Goal: Obtain resource: Obtain resource

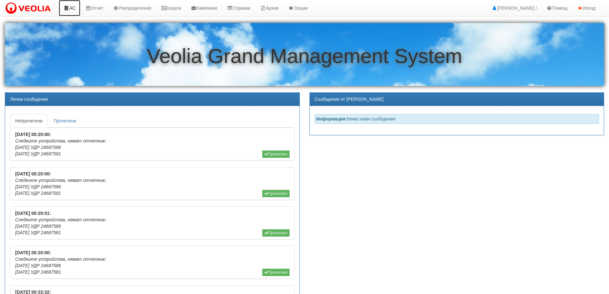
click at [71, 7] on link "АС" at bounding box center [70, 8] width 22 height 16
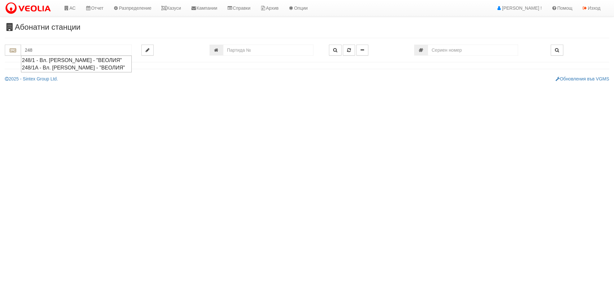
click at [49, 60] on div "248/1 - Вл. Варненчик - "ВЕОЛИЯ"" at bounding box center [76, 59] width 109 height 7
type input "248/1 - Вл. Варненчик - "ВЕОЛИЯ""
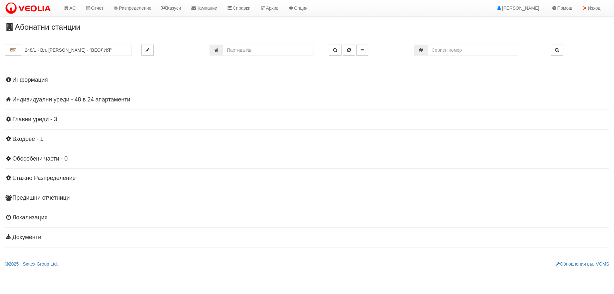
click at [64, 99] on h4 "Индивидуални уреди - 48 в 24 апартаменти" at bounding box center [307, 99] width 604 height 6
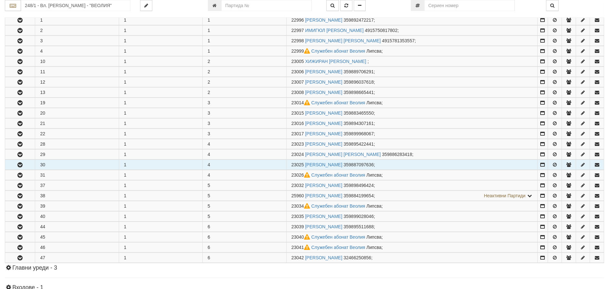
scroll to position [129, 0]
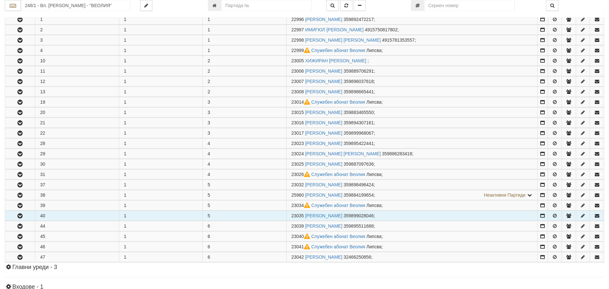
click at [22, 217] on icon "button" at bounding box center [20, 216] width 8 height 5
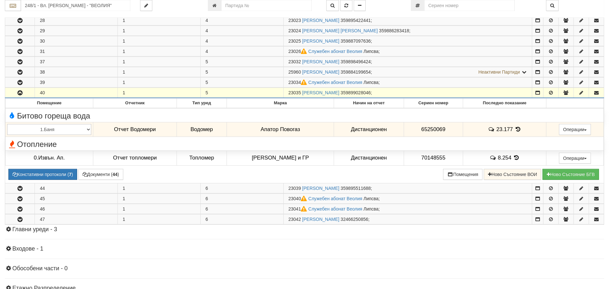
scroll to position [290, 0]
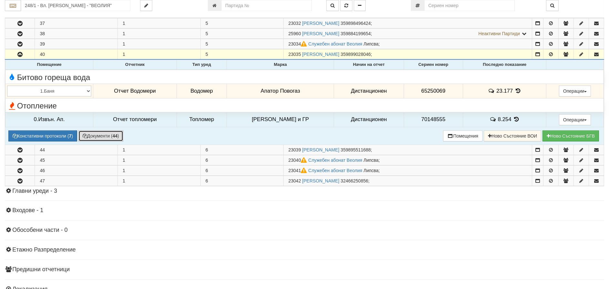
click at [89, 137] on button "Документи ( 44 )" at bounding box center [100, 135] width 45 height 11
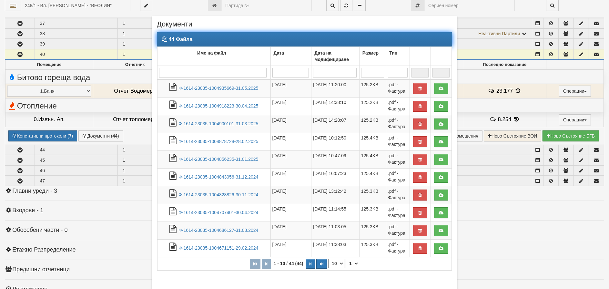
click at [179, 77] on input "search" at bounding box center [212, 73] width 107 height 10
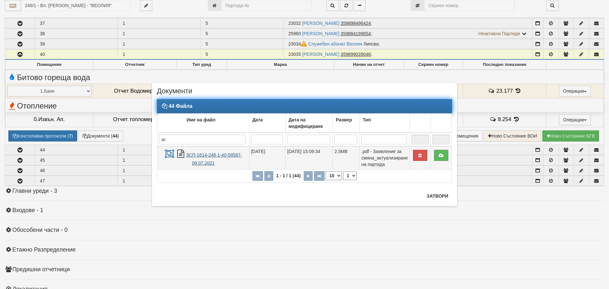
type input "зс"
click at [211, 156] on link "ЗСП-1614-248-1-40-59587-09.07.2021" at bounding box center [214, 158] width 56 height 13
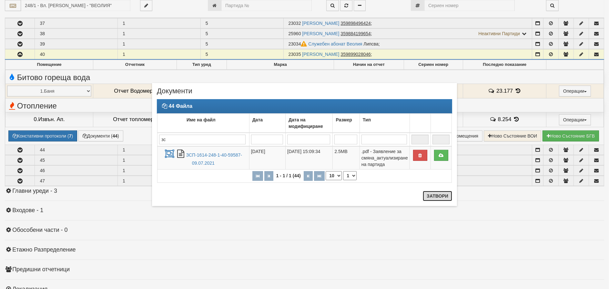
click at [433, 194] on button "Затвори" at bounding box center [437, 196] width 29 height 10
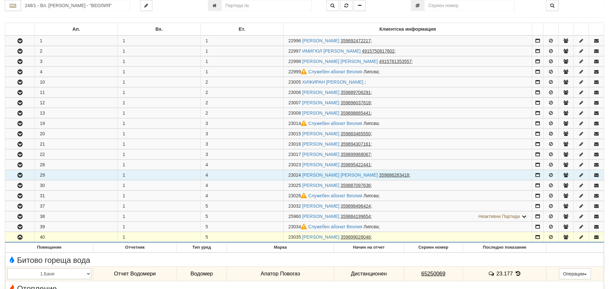
scroll to position [97, 0]
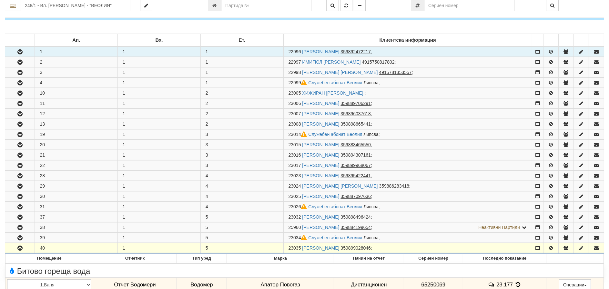
click at [21, 52] on icon "button" at bounding box center [20, 52] width 8 height 5
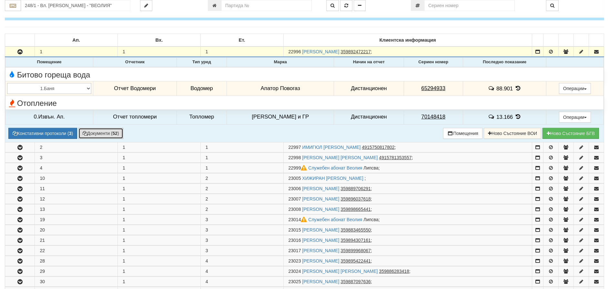
click at [102, 129] on button "Документи ( 52 )" at bounding box center [100, 133] width 45 height 11
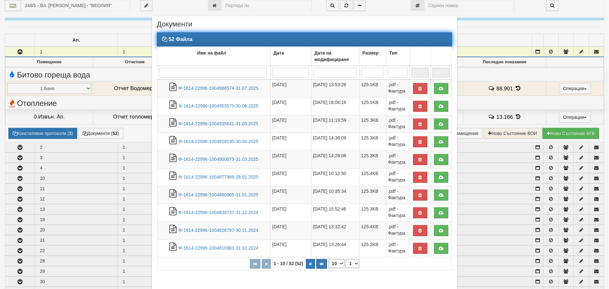
click at [189, 71] on input "search" at bounding box center [212, 73] width 107 height 10
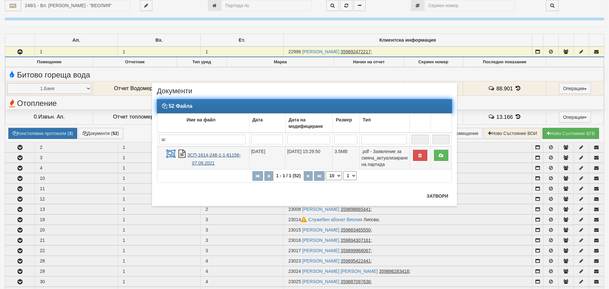
type input "зс"
click at [207, 152] on link "ЗСП-1614-248-1-1-61156-07.09.2021" at bounding box center [213, 158] width 53 height 13
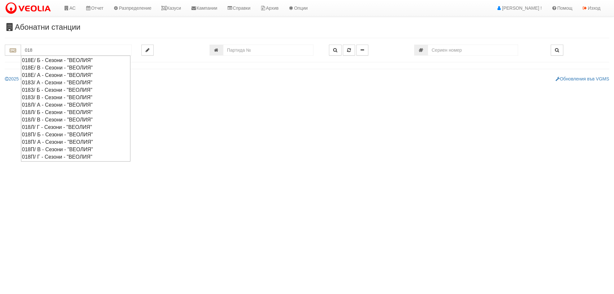
click at [45, 68] on div "018Е/ В - Сезони - "ВЕОЛИЯ"" at bounding box center [75, 67] width 107 height 7
type input "018Е/ В - Сезони - "ВЕОЛИЯ""
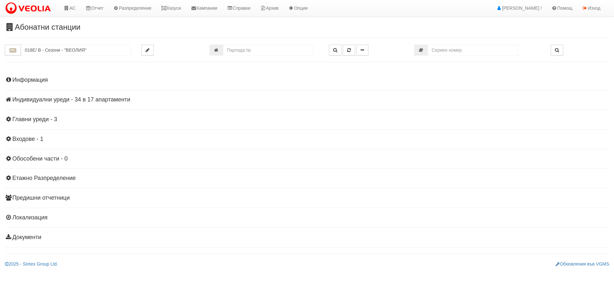
click at [37, 98] on h4 "Индивидуални уреди - 34 в 17 апартаменти" at bounding box center [307, 99] width 604 height 6
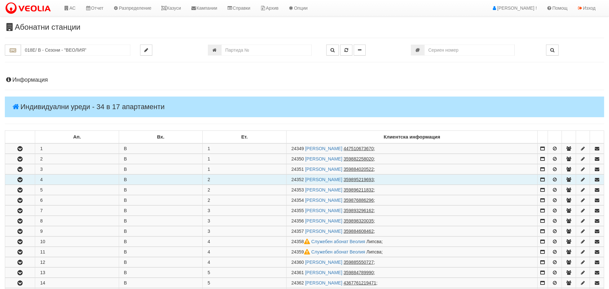
click at [17, 180] on icon "button" at bounding box center [20, 179] width 8 height 5
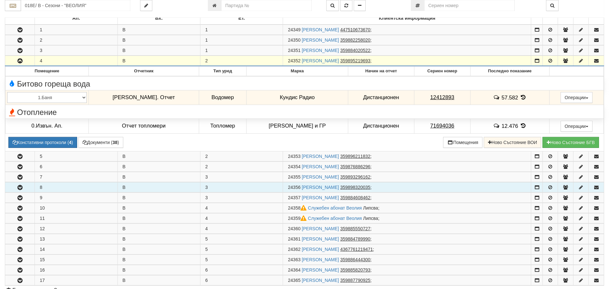
scroll to position [161, 0]
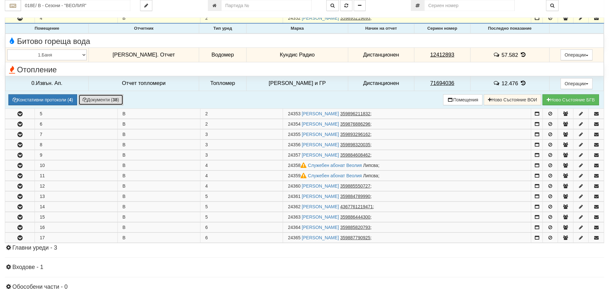
click at [92, 99] on button "Документи ( 38 )" at bounding box center [100, 99] width 45 height 11
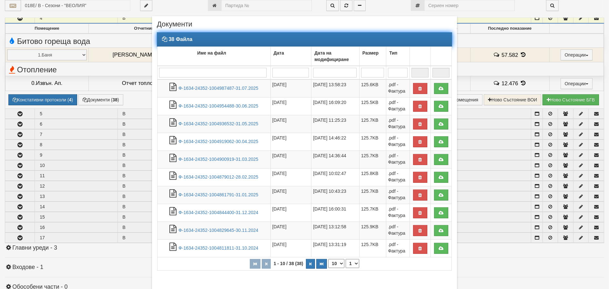
click at [173, 73] on input "search" at bounding box center [212, 73] width 107 height 10
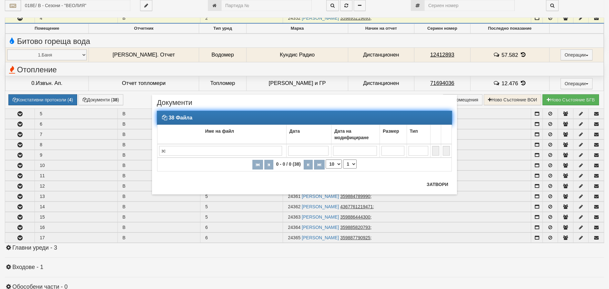
type input "з"
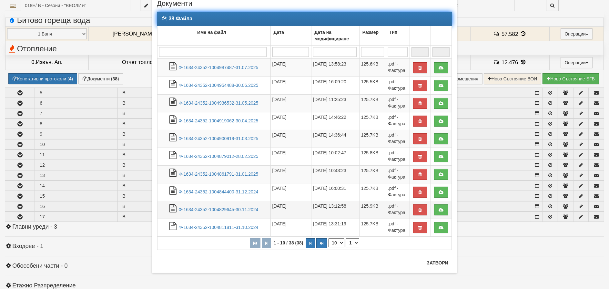
scroll to position [194, 0]
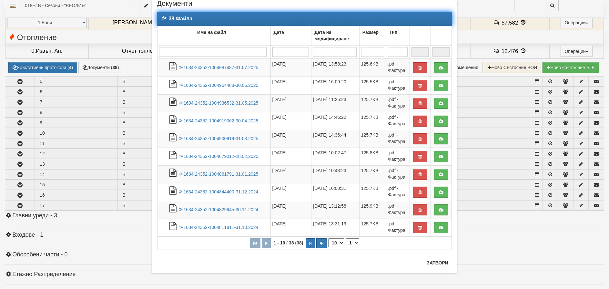
click at [332, 240] on select "10 20 30 40" at bounding box center [336, 242] width 16 height 9
select select "40"
click at [328, 247] on select "10 20 30 40" at bounding box center [336, 242] width 16 height 9
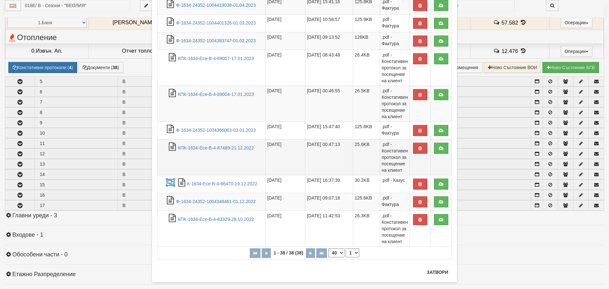
scroll to position [589, 0]
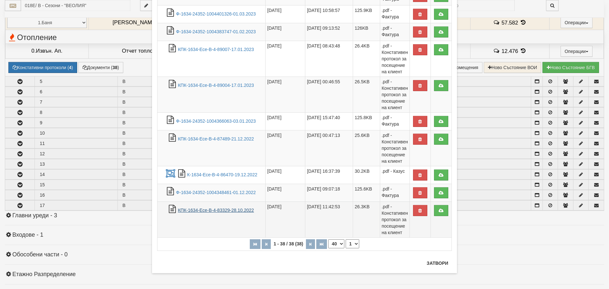
click at [199, 211] on link "КПК-1634-Есе-В-4-83329-28.10.2022" at bounding box center [216, 209] width 76 height 5
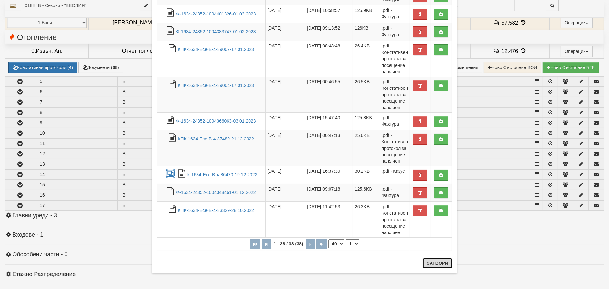
drag, startPoint x: 433, startPoint y: 264, endPoint x: 435, endPoint y: 261, distance: 3.6
click at [434, 262] on button "Затвори" at bounding box center [437, 263] width 29 height 10
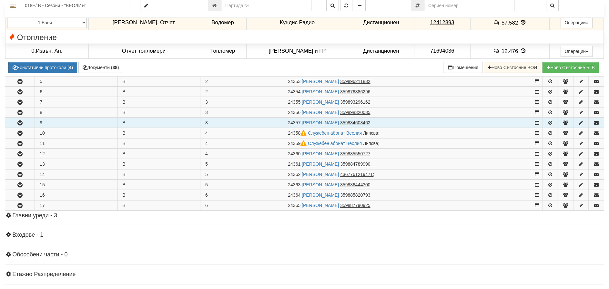
click at [17, 124] on icon "button" at bounding box center [20, 123] width 8 height 5
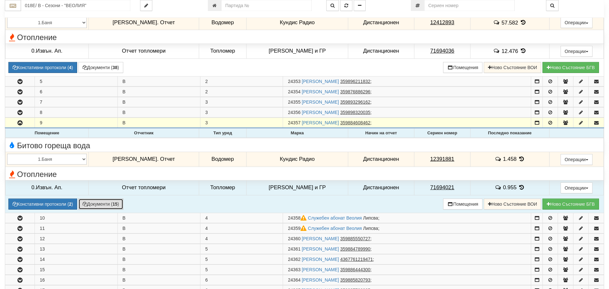
click at [101, 202] on button "Документи ( 15 )" at bounding box center [100, 203] width 45 height 11
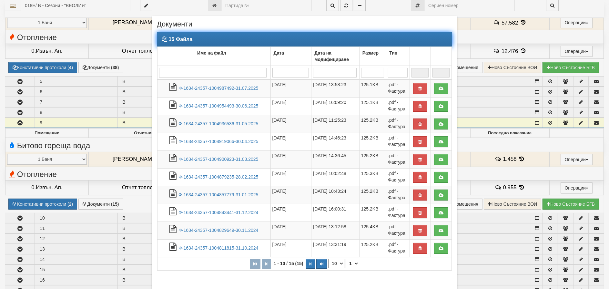
click at [172, 70] on input "search" at bounding box center [212, 73] width 107 height 10
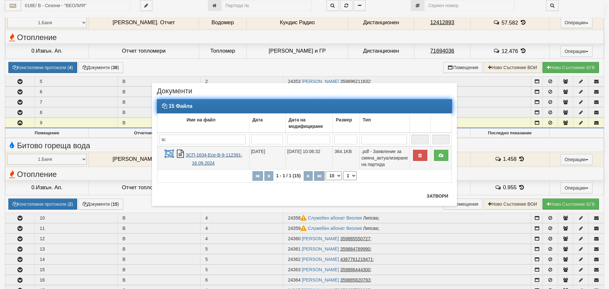
type input "зс"
click at [204, 156] on link "ЗСП-1634-Есе-В-9-112391-16.09.2024" at bounding box center [214, 158] width 56 height 13
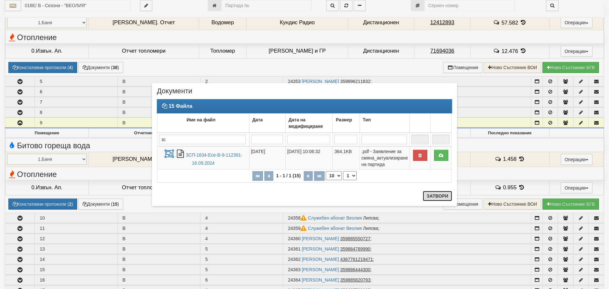
click at [439, 197] on button "Затвори" at bounding box center [437, 196] width 29 height 10
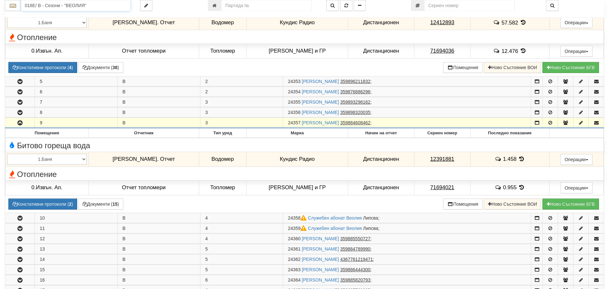
click at [41, 6] on input "018Е/ В - Сезони - "ВЕОЛИЯ"" at bounding box center [75, 5] width 109 height 11
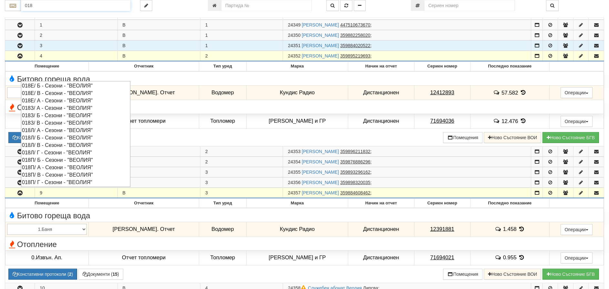
scroll to position [97, 0]
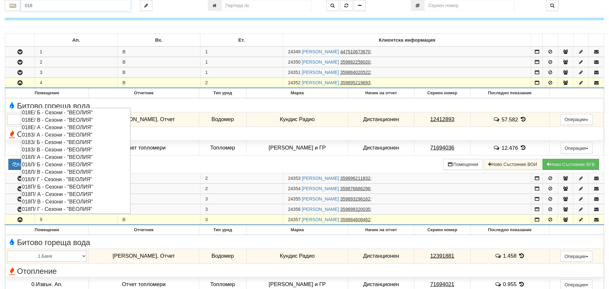
click at [47, 128] on div "018Е/ А - Сезони - "ВЕОЛИЯ"" at bounding box center [75, 127] width 107 height 7
type input "018Е/ А - Сезони - "ВЕОЛИЯ""
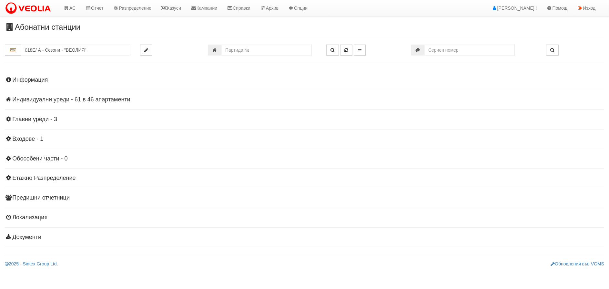
scroll to position [0, 0]
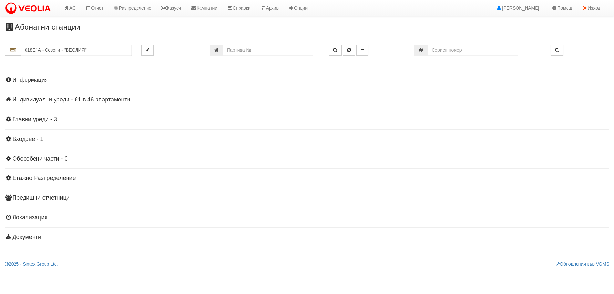
click at [98, 98] on h4 "Индивидуални уреди - 61 в 46 апартаменти" at bounding box center [307, 99] width 604 height 6
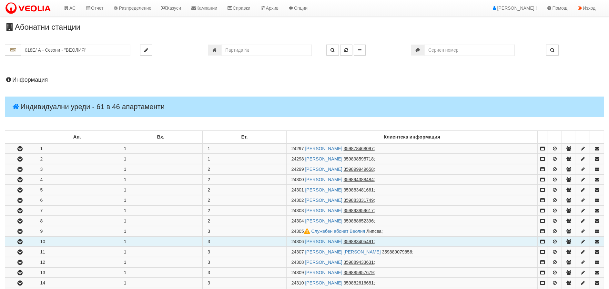
click at [19, 240] on icon "button" at bounding box center [20, 241] width 8 height 5
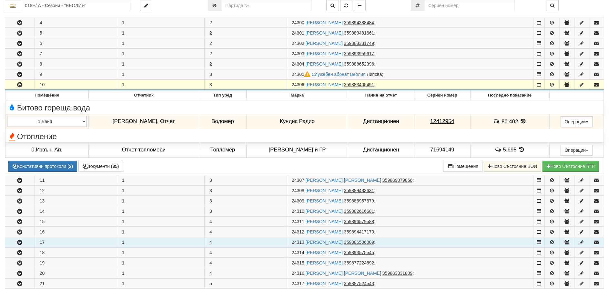
scroll to position [194, 0]
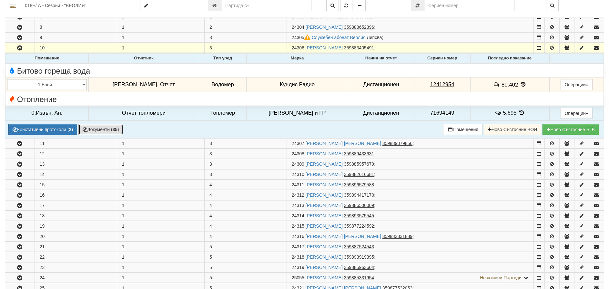
click at [102, 127] on button "Документи ( 35 )" at bounding box center [100, 129] width 45 height 11
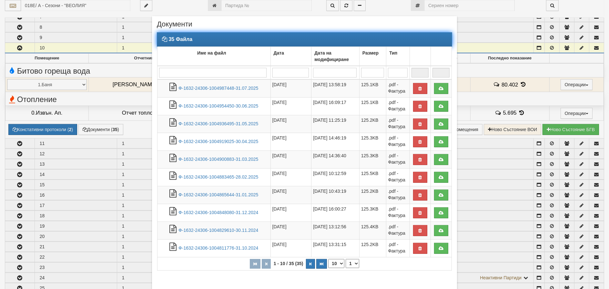
click at [183, 75] on input "search" at bounding box center [212, 73] width 107 height 10
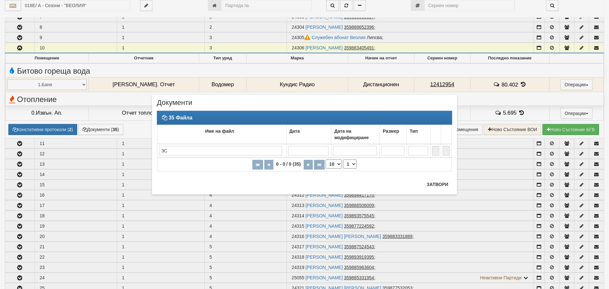
type input "З"
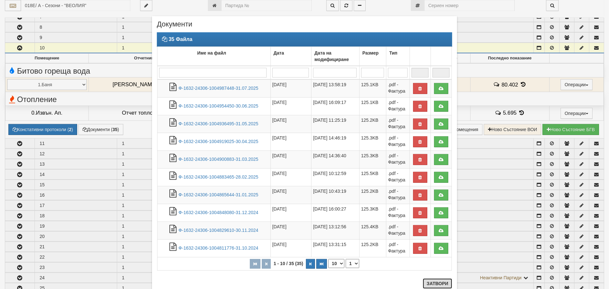
click at [433, 283] on button "Затвори" at bounding box center [437, 283] width 29 height 10
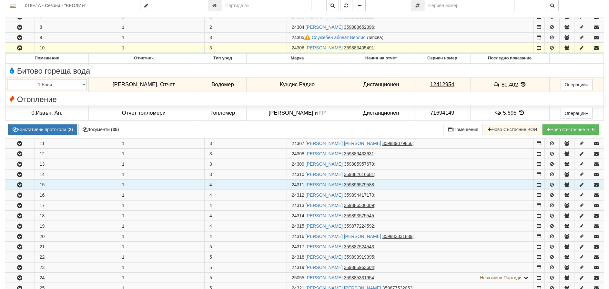
click at [19, 185] on icon "button" at bounding box center [20, 185] width 8 height 5
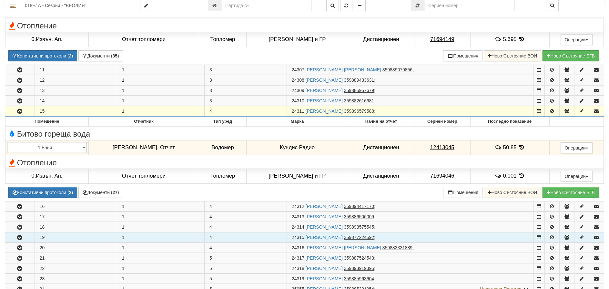
scroll to position [290, 0]
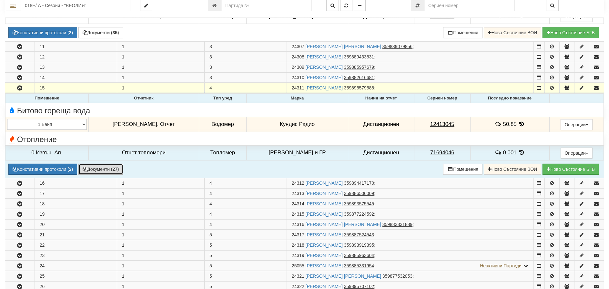
click at [102, 168] on button "Документи ( 27 )" at bounding box center [100, 169] width 45 height 11
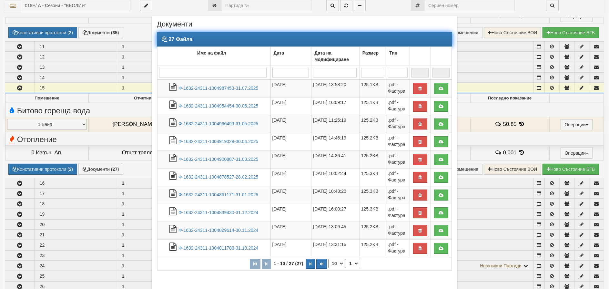
click at [334, 263] on select "10 20 30 40" at bounding box center [336, 263] width 16 height 9
select select "40"
click at [328, 268] on select "10 20 30 40" at bounding box center [336, 263] width 16 height 9
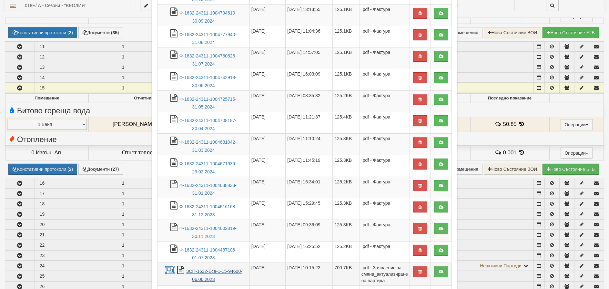
click at [191, 271] on link "ЗСП-1632-Есе-1-15-94600-06.06.2023" at bounding box center [214, 274] width 56 height 13
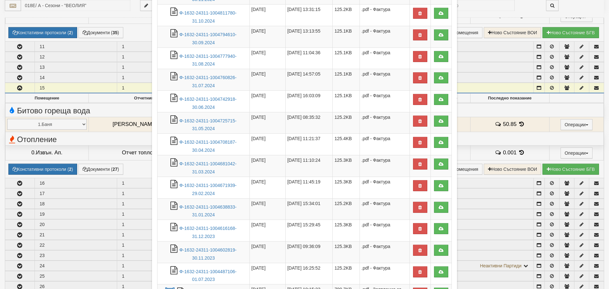
scroll to position [258, 0]
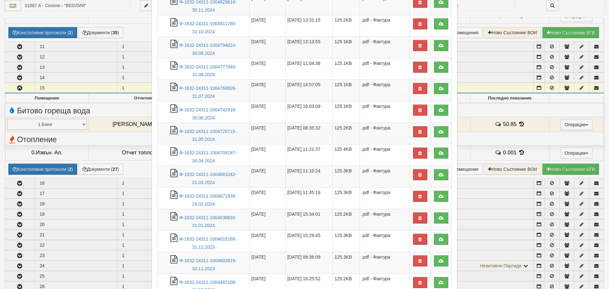
click at [33, 219] on div "× Документи 27 Файла Име на файл Дата Дата на модифициране Размер Тип 1 - 27 / …" at bounding box center [304, 144] width 609 height 289
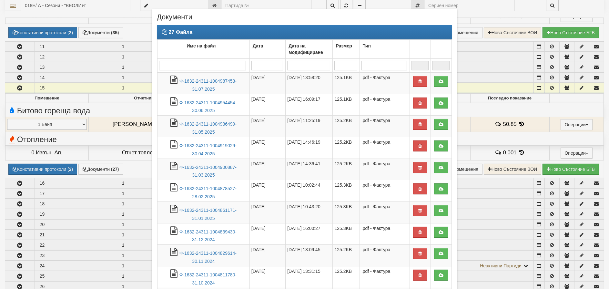
scroll to position [0, 0]
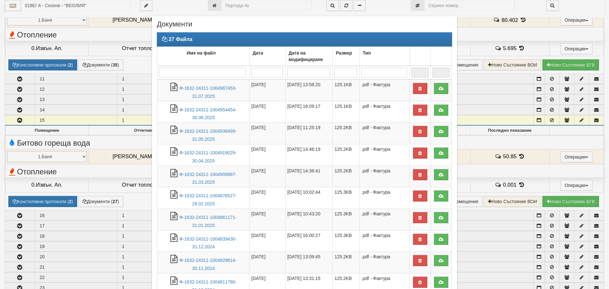
click at [89, 53] on div "× Документи 27 Файла Име на файл Дата Дата на модифициране Размер Тип 1 - 27 / …" at bounding box center [304, 144] width 609 height 289
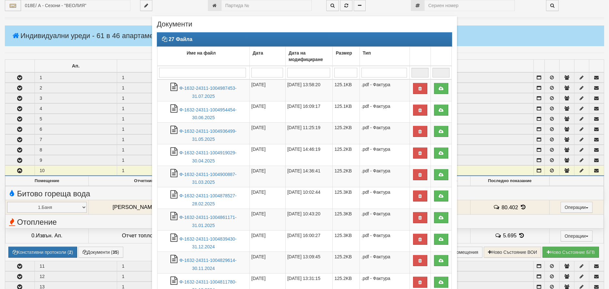
scroll to position [65, 0]
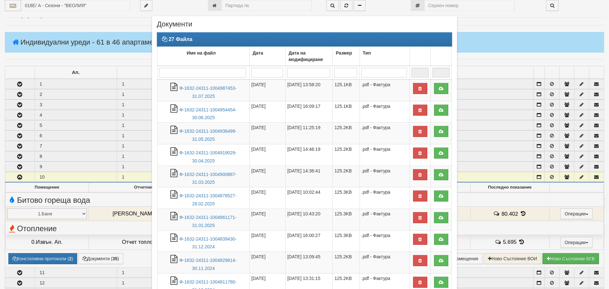
click at [21, 176] on div "× Документи 27 Файла Име на файл Дата Дата на модифициране Размер Тип 1 - 27 / …" at bounding box center [304, 144] width 609 height 289
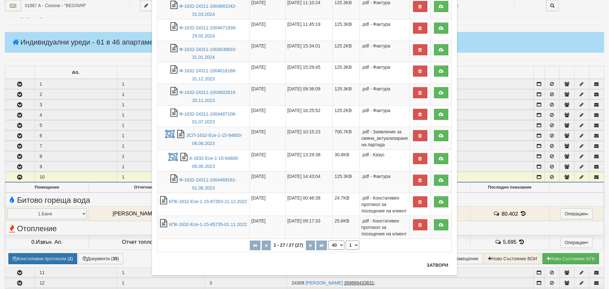
scroll to position [428, 0]
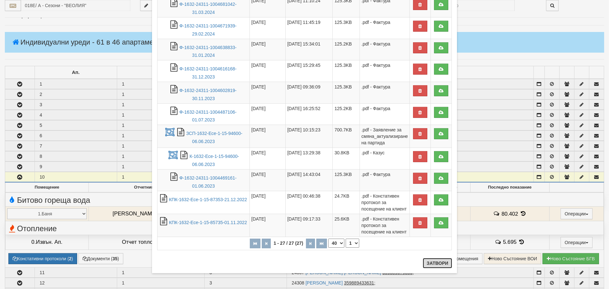
drag, startPoint x: 426, startPoint y: 261, endPoint x: 426, endPoint y: 252, distance: 8.4
click at [427, 260] on button "Затвори" at bounding box center [437, 263] width 29 height 10
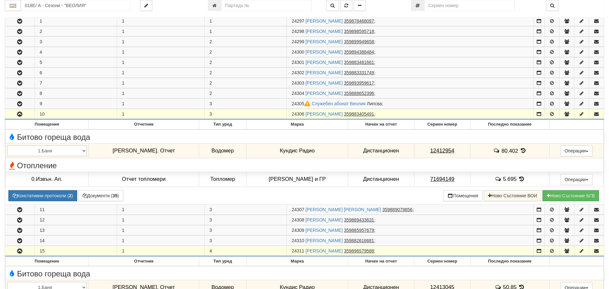
scroll to position [122, 0]
